Goal: Transaction & Acquisition: Purchase product/service

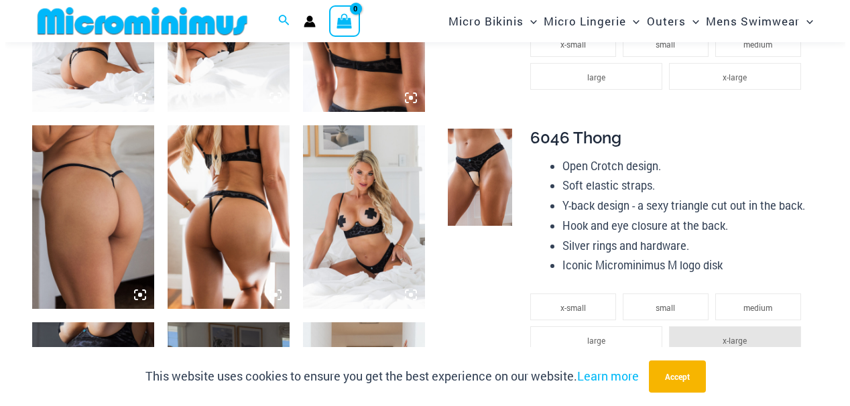
scroll to position [804, 0]
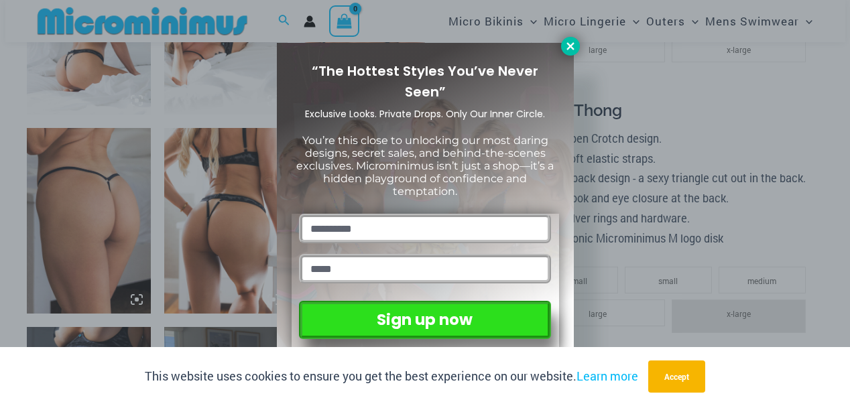
click at [568, 48] on icon at bounding box center [569, 45] width 7 height 7
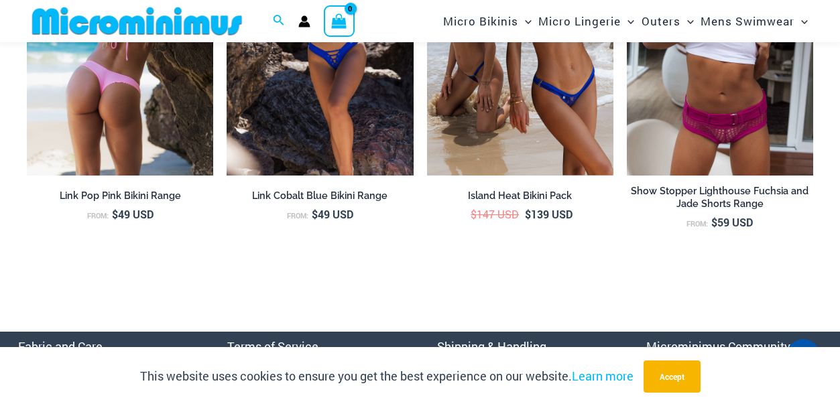
scroll to position [4215, 0]
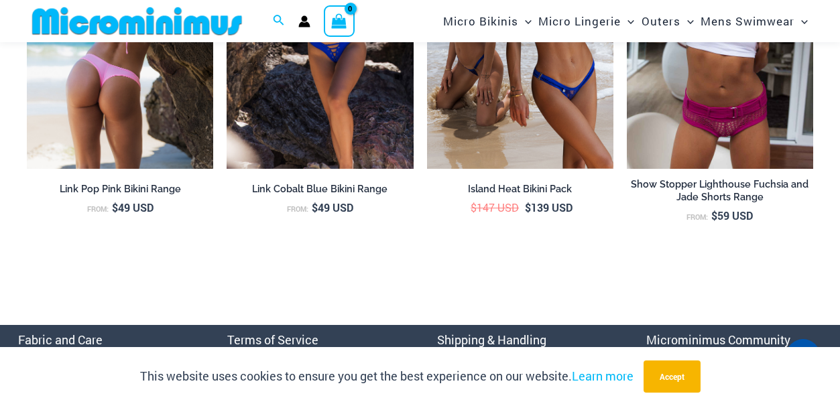
click at [158, 143] on img at bounding box center [120, 29] width 186 height 280
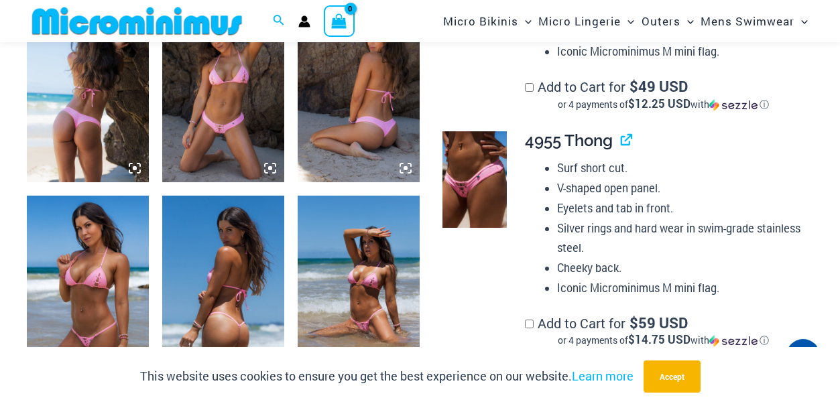
scroll to position [927, 0]
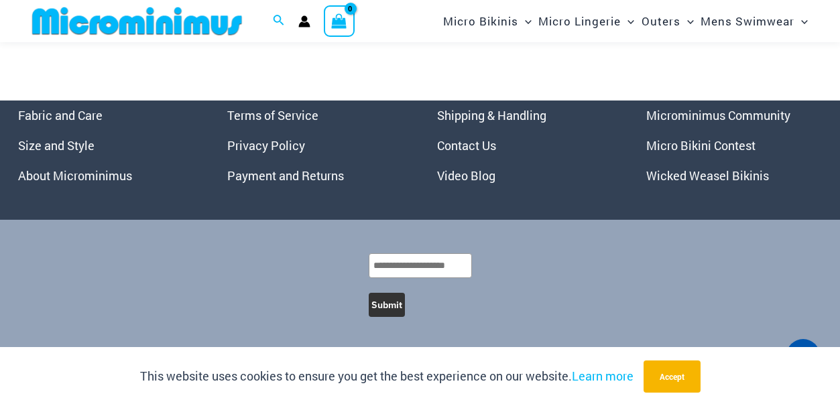
scroll to position [4461, 0]
